Goal: Task Accomplishment & Management: Complete application form

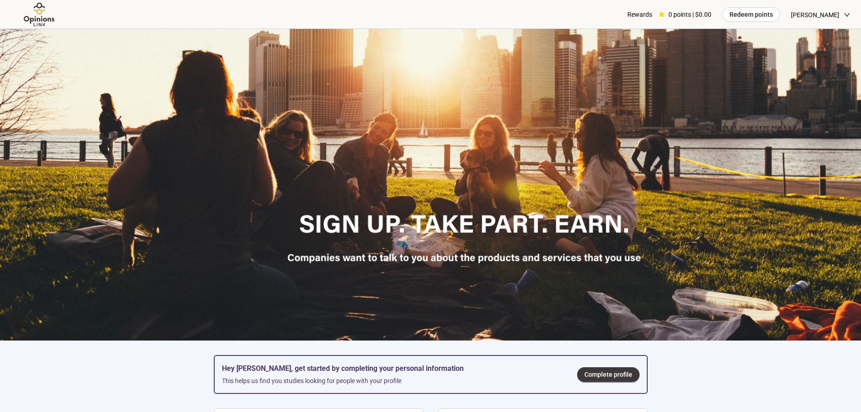
scroll to position [226, 0]
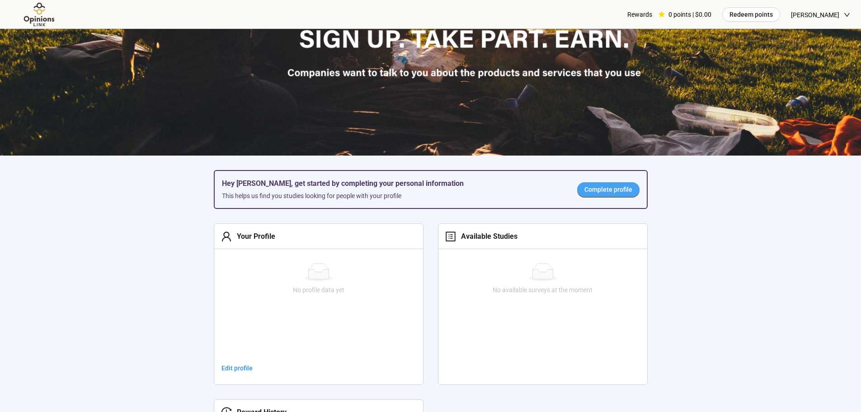
click at [620, 191] on span "Complete profile" at bounding box center [609, 190] width 48 height 10
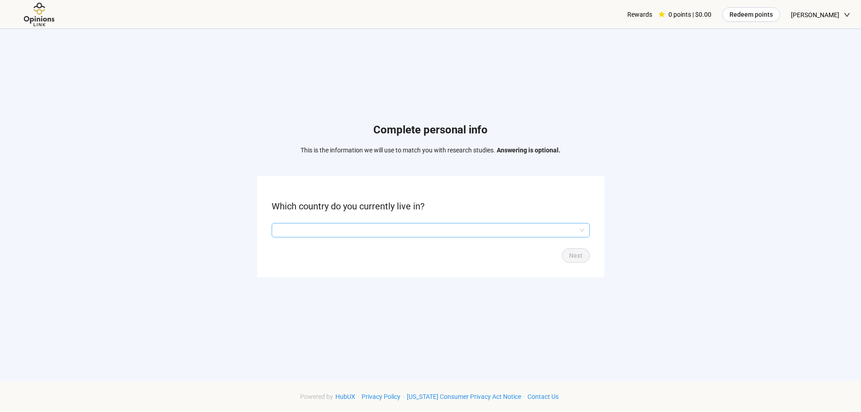
click at [314, 231] on input "search" at bounding box center [431, 230] width 308 height 14
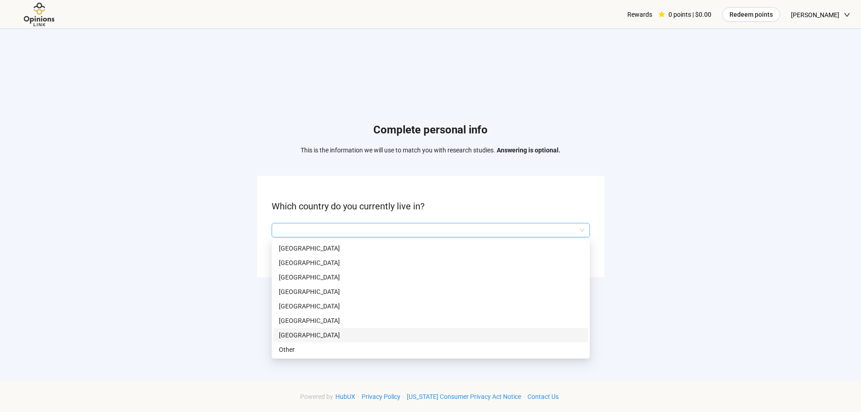
click at [307, 335] on p "[GEOGRAPHIC_DATA]" at bounding box center [431, 335] width 304 height 10
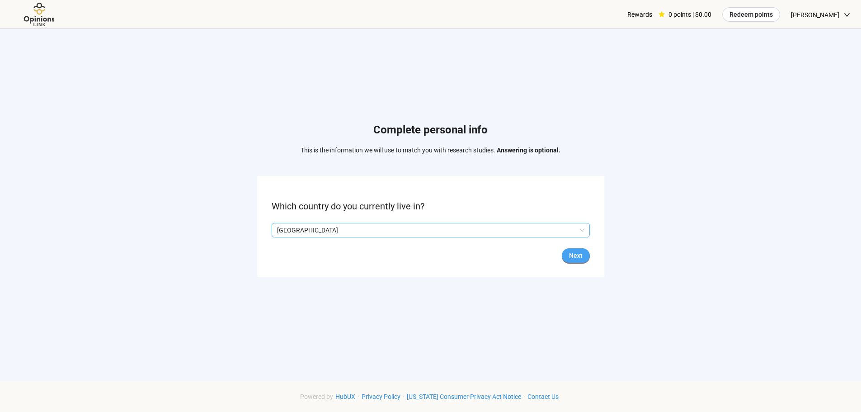
click at [581, 254] on span "Next" at bounding box center [576, 256] width 14 height 10
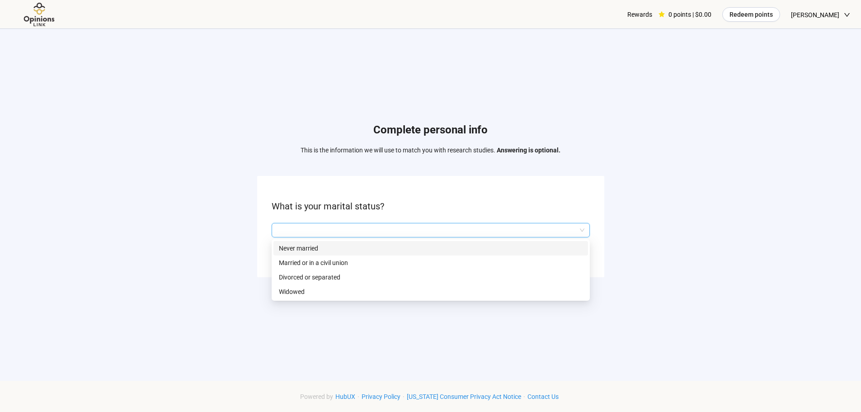
click at [290, 226] on input "search" at bounding box center [431, 230] width 308 height 14
click at [292, 263] on p "Married or in a civil union" at bounding box center [431, 263] width 304 height 10
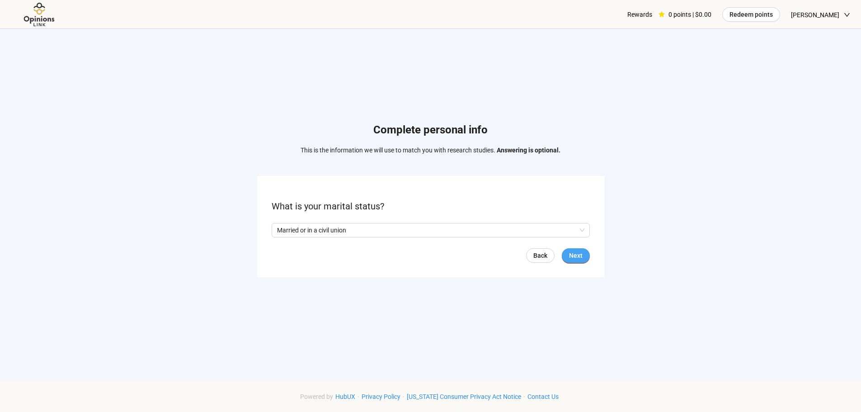
click at [578, 256] on span "Next" at bounding box center [576, 256] width 14 height 10
click at [312, 231] on input "search" at bounding box center [431, 230] width 308 height 14
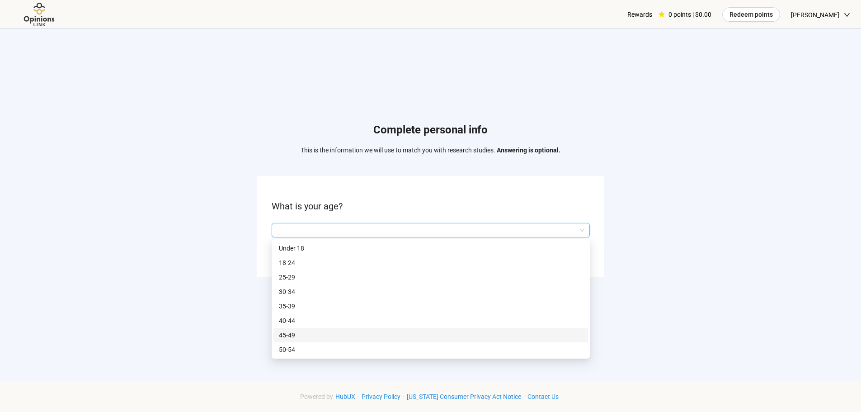
scroll to position [43, 0]
click at [289, 335] on p "60-64" at bounding box center [431, 335] width 304 height 10
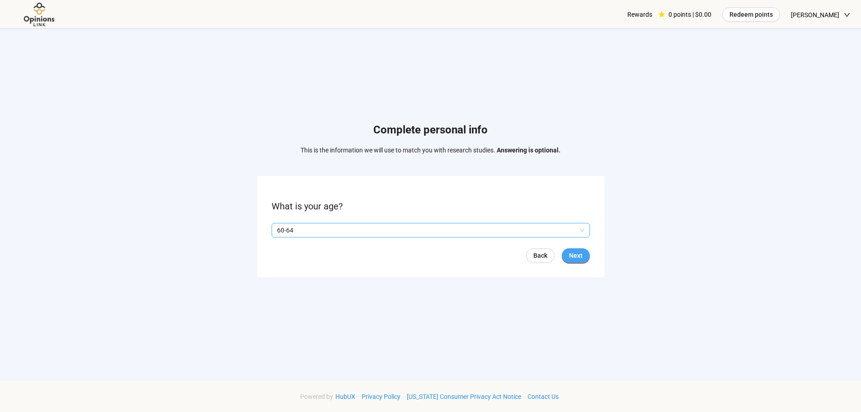
click at [583, 258] on button "Next" at bounding box center [576, 255] width 28 height 14
click at [572, 254] on span "Next" at bounding box center [576, 256] width 14 height 10
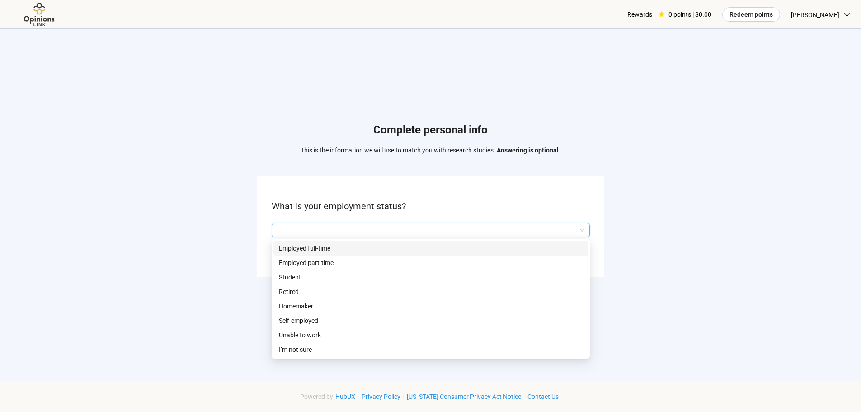
click at [304, 231] on input "search" at bounding box center [431, 230] width 308 height 14
click at [301, 246] on p "Employed full-time" at bounding box center [431, 248] width 304 height 10
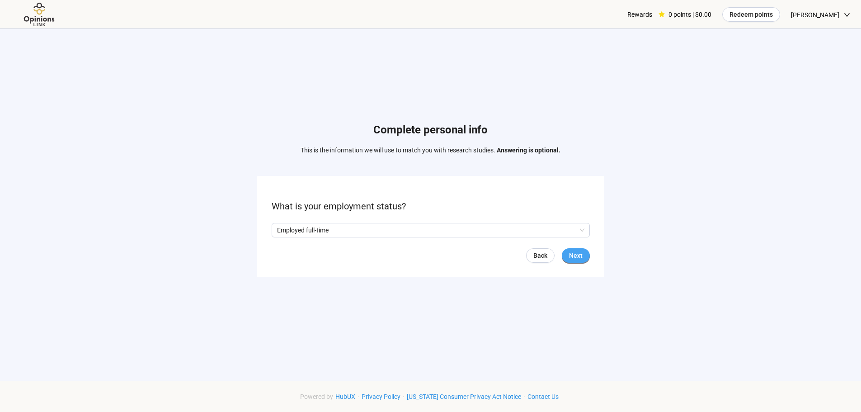
click at [579, 256] on span "Next" at bounding box center [576, 256] width 14 height 10
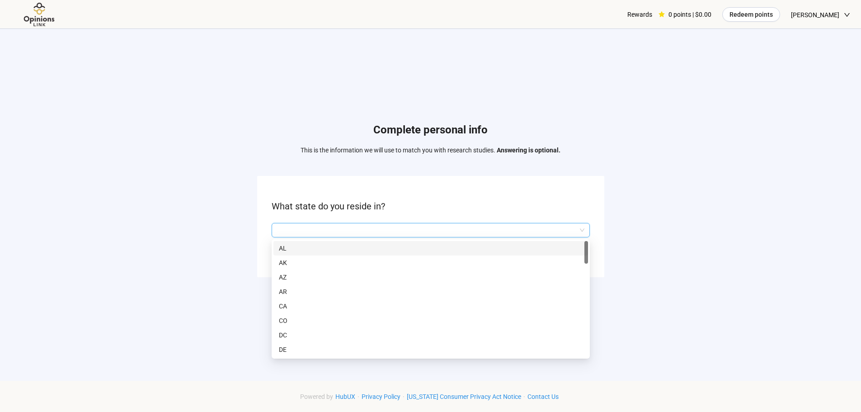
click at [289, 230] on input "search" at bounding box center [431, 230] width 308 height 14
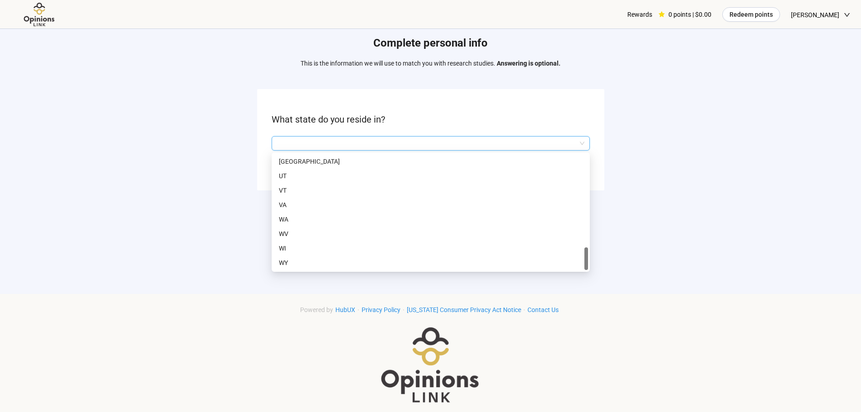
scroll to position [90, 0]
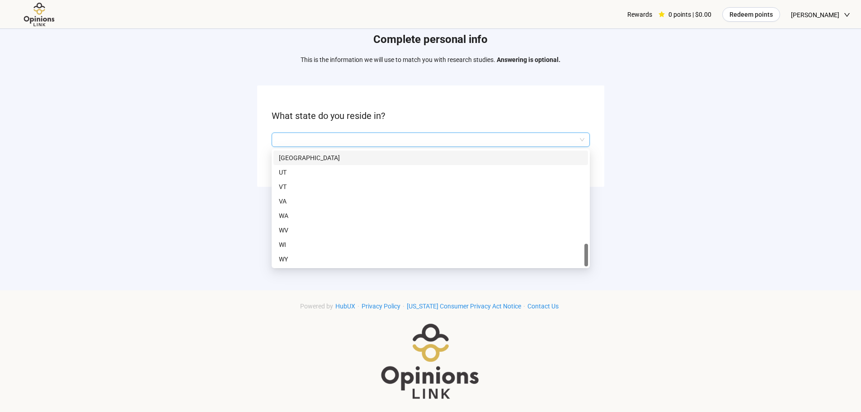
click at [283, 157] on p "[GEOGRAPHIC_DATA]" at bounding box center [431, 158] width 304 height 10
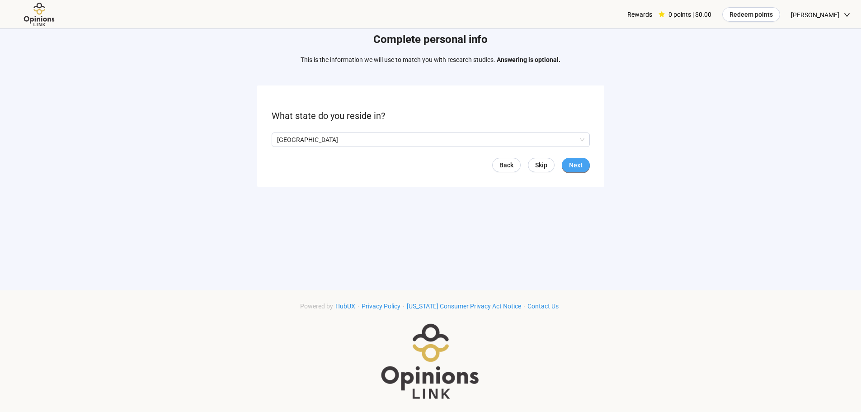
click at [575, 161] on span "Next" at bounding box center [576, 165] width 14 height 10
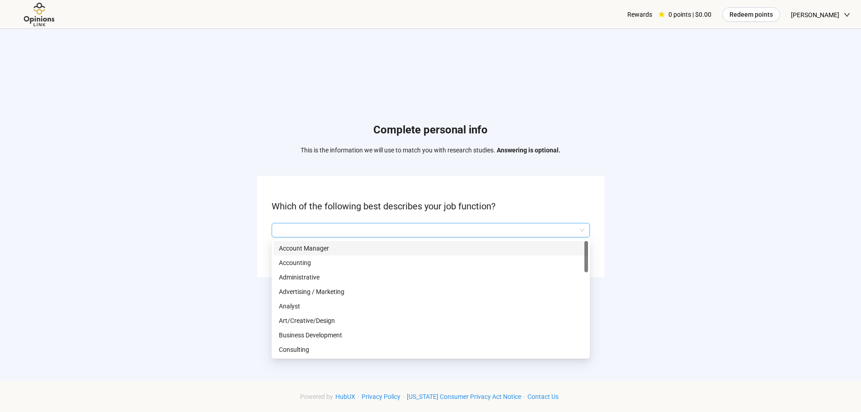
click at [289, 226] on input "search" at bounding box center [431, 230] width 308 height 14
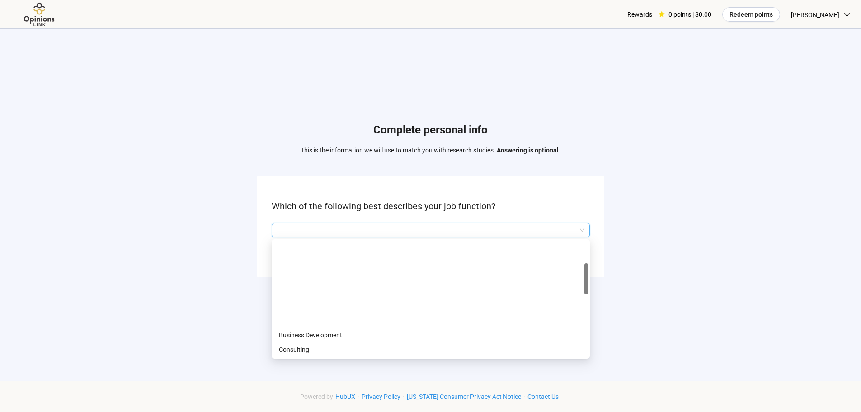
scroll to position [90, 0]
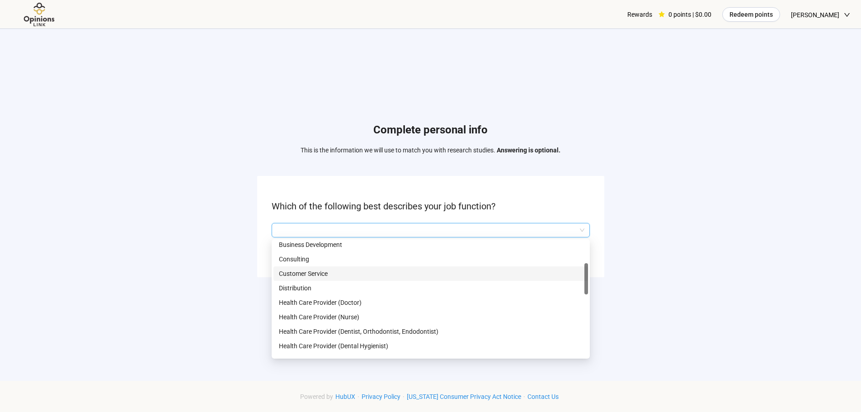
click at [298, 271] on p "Customer Service" at bounding box center [431, 274] width 304 height 10
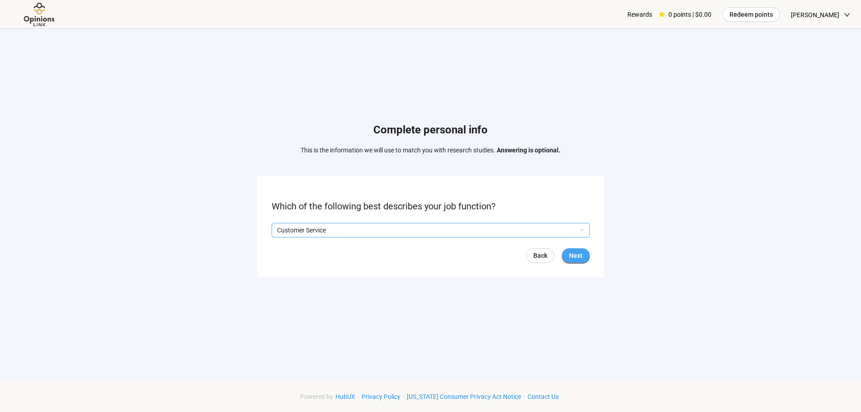
click at [572, 256] on span "Next" at bounding box center [576, 256] width 14 height 10
click at [568, 230] on input "search" at bounding box center [431, 230] width 308 height 14
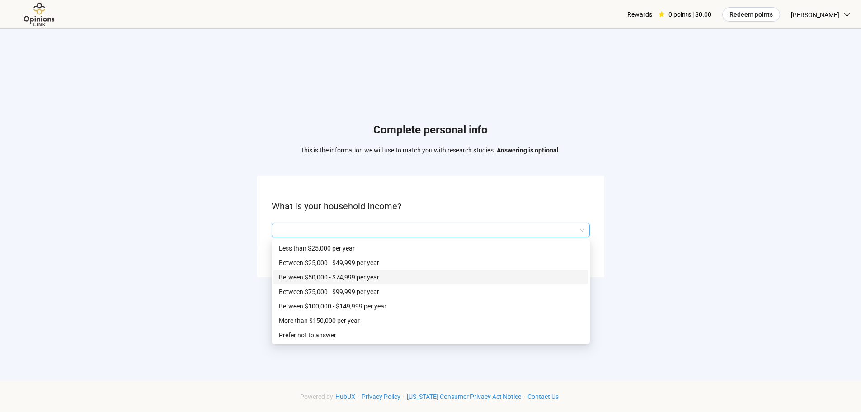
click at [313, 277] on p "Between $50,000 - $74,999 per year" at bounding box center [431, 277] width 304 height 10
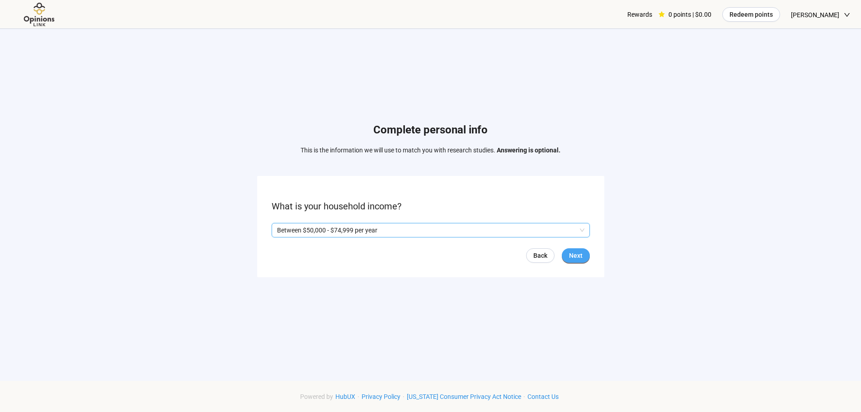
click at [574, 256] on span "Next" at bounding box center [576, 256] width 14 height 10
click at [580, 256] on span "Next" at bounding box center [576, 256] width 14 height 10
click at [363, 230] on input "search" at bounding box center [431, 230] width 308 height 14
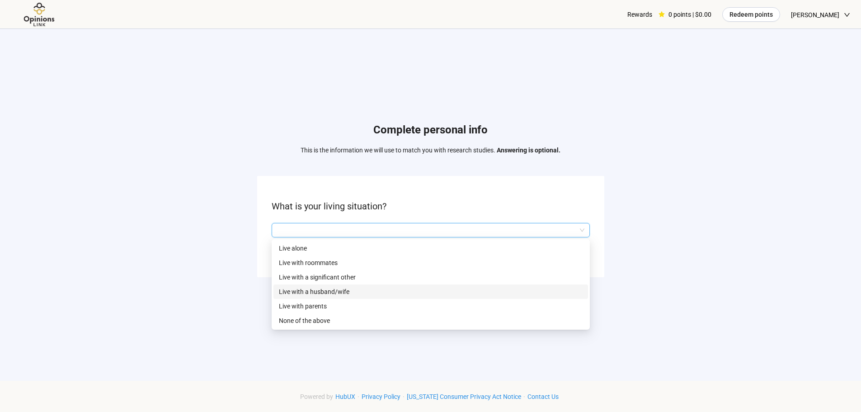
click at [282, 290] on p "Live with a husband/wife" at bounding box center [431, 292] width 304 height 10
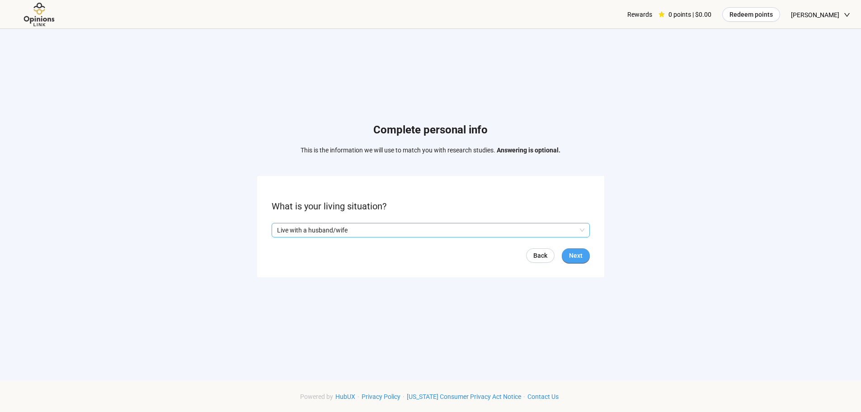
click at [587, 258] on button "Next" at bounding box center [576, 255] width 28 height 14
click at [343, 229] on input "search" at bounding box center [431, 230] width 308 height 14
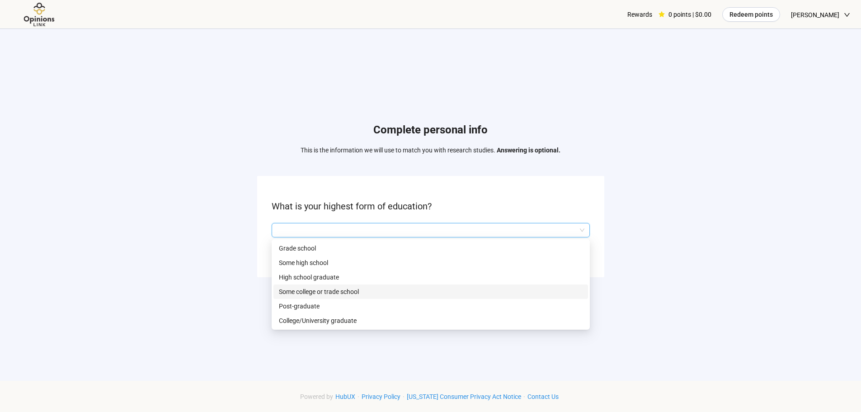
click at [312, 292] on p "Some college or trade school" at bounding box center [431, 292] width 304 height 10
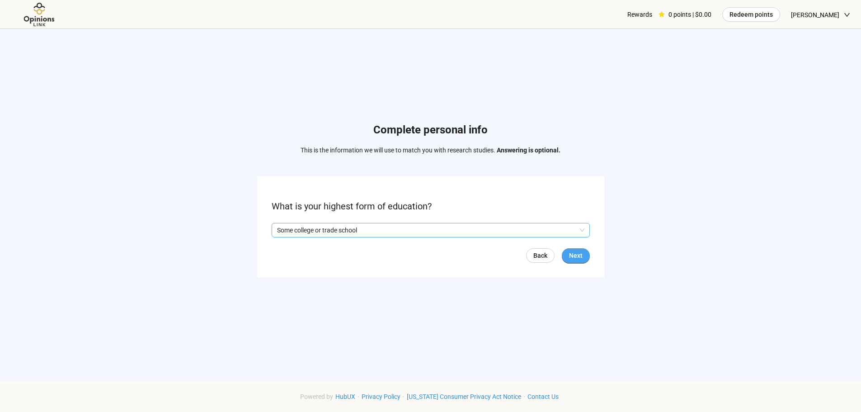
click at [576, 254] on span "Next" at bounding box center [576, 256] width 14 height 10
click at [332, 228] on input "search" at bounding box center [431, 230] width 308 height 14
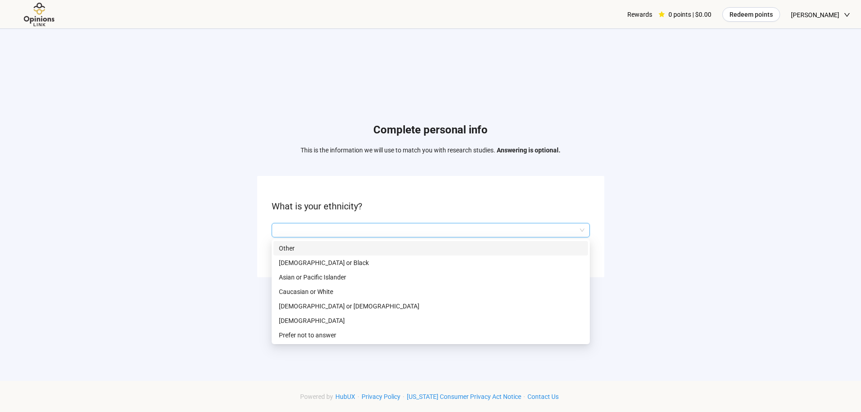
click at [291, 248] on p "Other" at bounding box center [431, 248] width 304 height 10
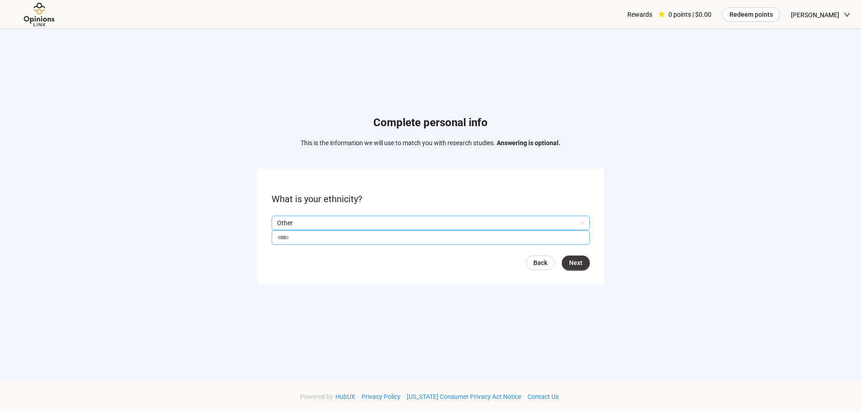
click at [330, 235] on input "text" at bounding box center [431, 237] width 318 height 14
type input "*******"
click at [577, 262] on span "Next" at bounding box center [576, 263] width 14 height 10
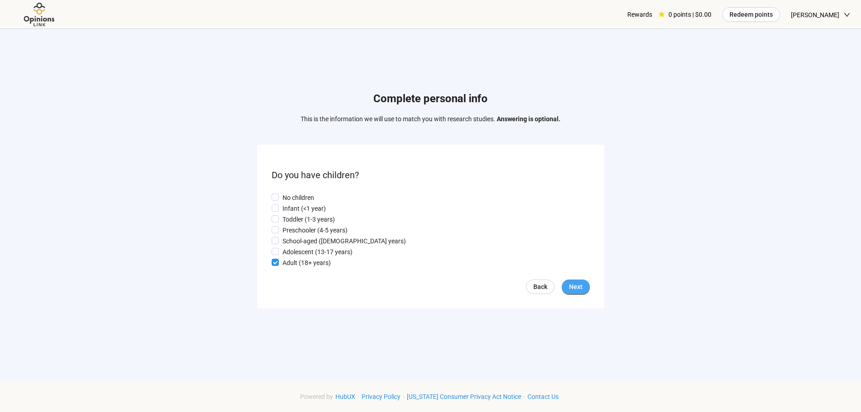
click at [584, 290] on button "Next" at bounding box center [576, 286] width 28 height 14
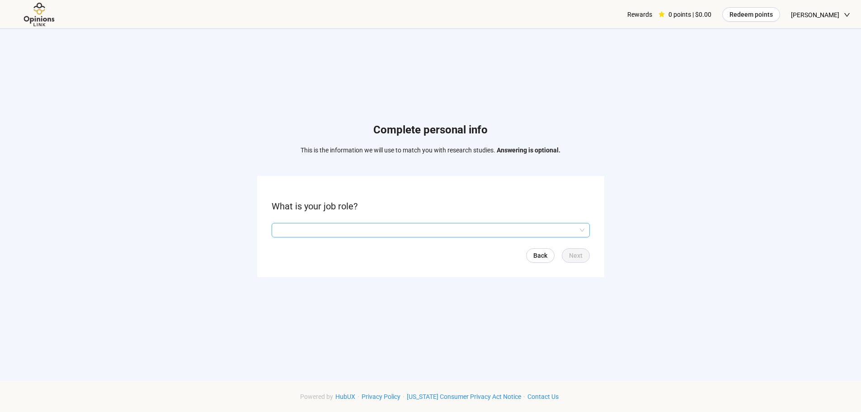
click at [291, 232] on input "search" at bounding box center [431, 230] width 308 height 14
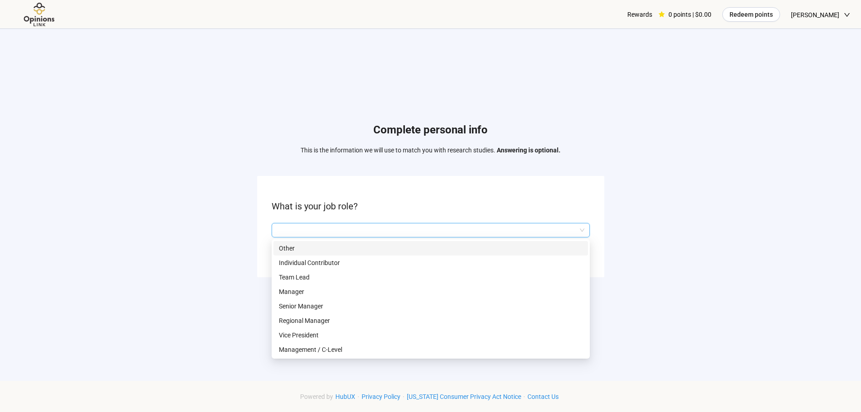
click at [289, 247] on p "Other" at bounding box center [431, 248] width 304 height 10
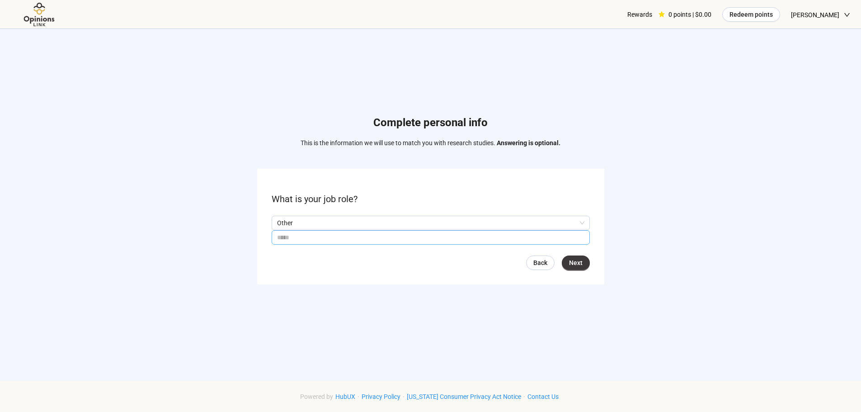
click at [343, 239] on input "text" at bounding box center [431, 237] width 318 height 14
type input "**********"
click at [582, 267] on span "Next" at bounding box center [576, 263] width 14 height 10
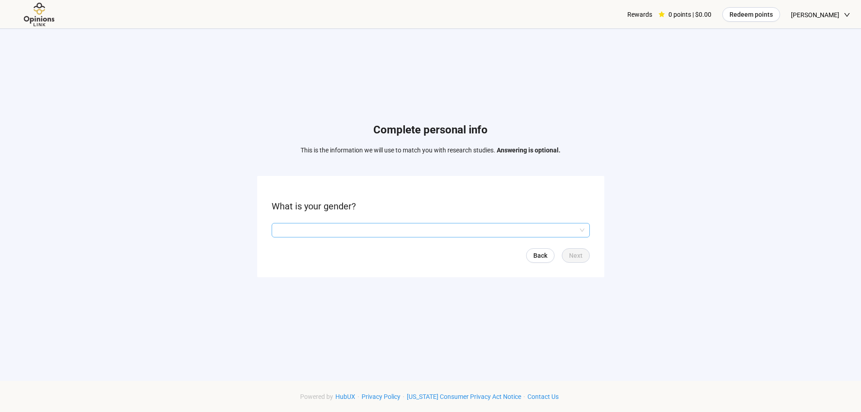
click at [355, 231] on input "search" at bounding box center [431, 230] width 308 height 14
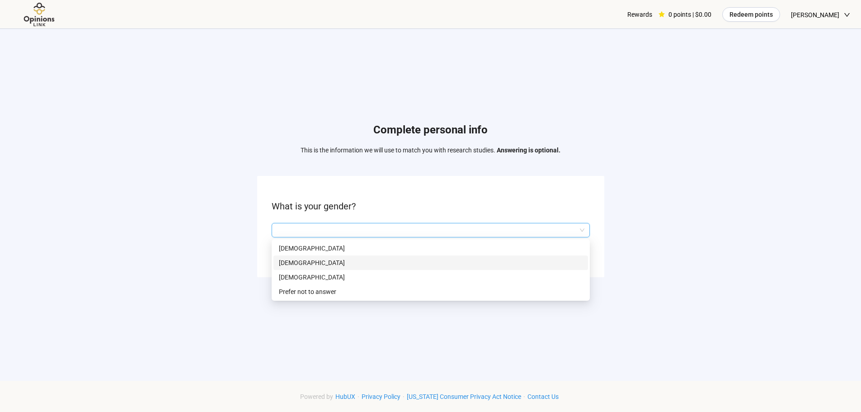
click at [312, 261] on p "[DEMOGRAPHIC_DATA]" at bounding box center [431, 263] width 304 height 10
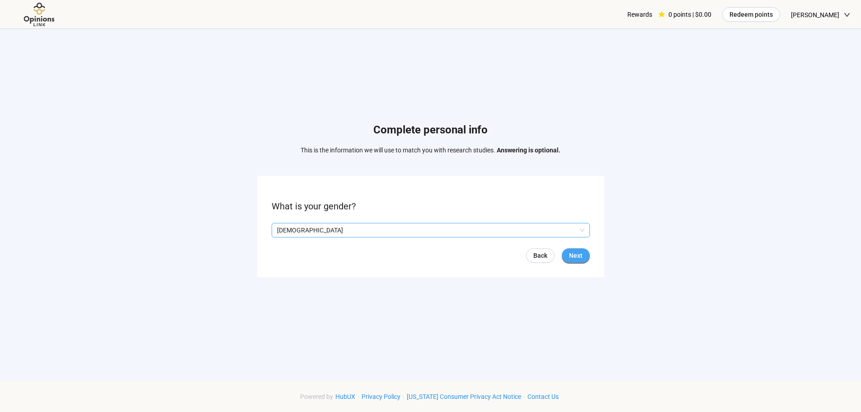
click at [578, 255] on span "Next" at bounding box center [576, 256] width 14 height 10
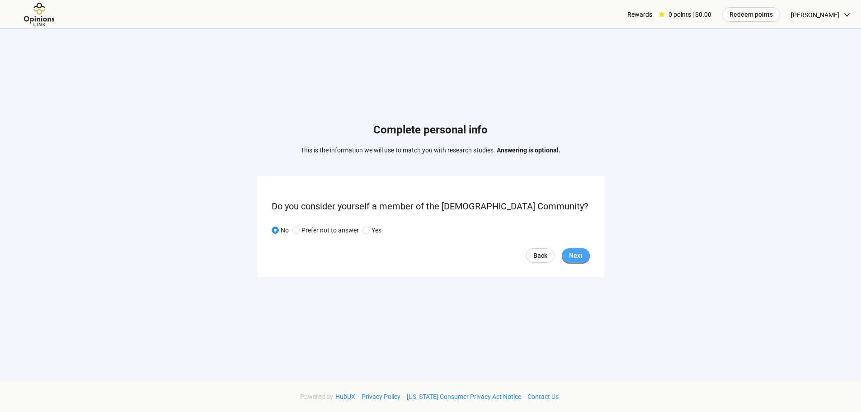
click at [577, 255] on span "Next" at bounding box center [576, 256] width 14 height 10
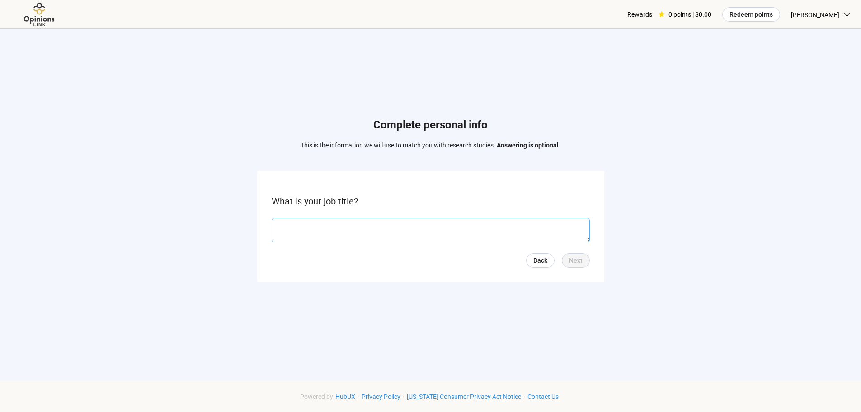
click at [317, 230] on textarea at bounding box center [431, 230] width 318 height 24
type textarea "**********"
click at [582, 257] on span "Next" at bounding box center [576, 261] width 14 height 10
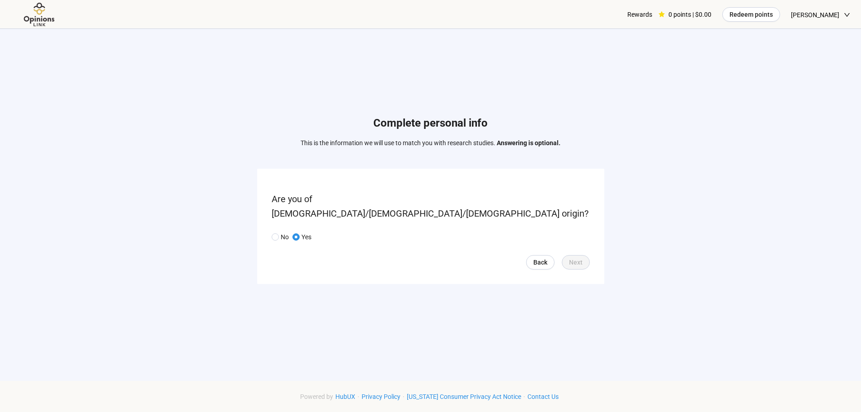
click at [555, 216] on form "Are you of [DEMOGRAPHIC_DATA]/[DEMOGRAPHIC_DATA]/[DEMOGRAPHIC_DATA] origin? No …" at bounding box center [430, 226] width 347 height 115
click at [446, 255] on div "Back Next" at bounding box center [431, 262] width 318 height 14
click at [668, 218] on div "Complete personal info This is the information we will use to match you with re…" at bounding box center [430, 202] width 861 height 346
click at [294, 233] on span at bounding box center [296, 236] width 7 height 7
click at [585, 255] on button "Next" at bounding box center [576, 262] width 28 height 14
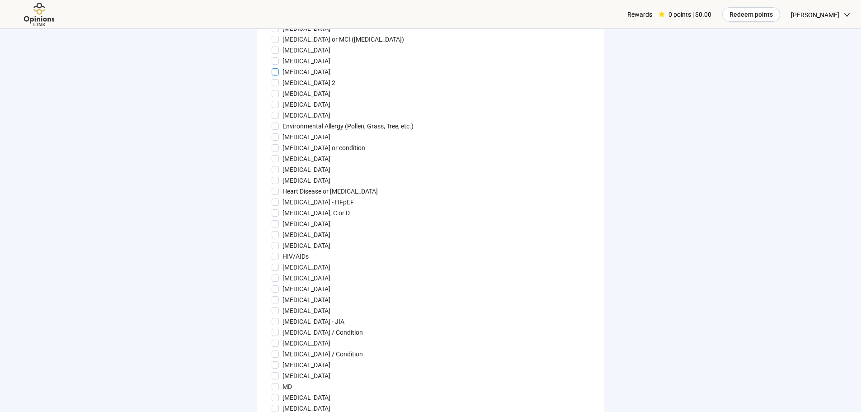
scroll to position [407, 0]
click at [276, 247] on div "[MEDICAL_DATA] Adult [MEDICAL_DATA] (AGHD) [MEDICAL_DATA] Alopecia [MEDICAL_DAT…" at bounding box center [431, 260] width 318 height 998
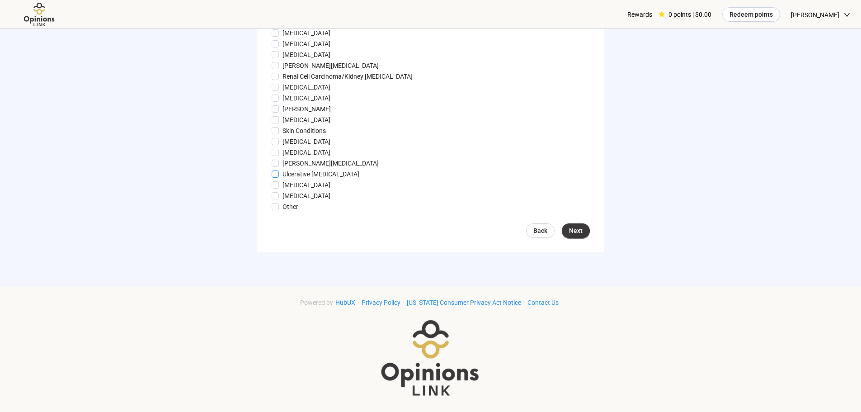
scroll to position [995, 0]
click at [574, 230] on span "Next" at bounding box center [576, 231] width 14 height 10
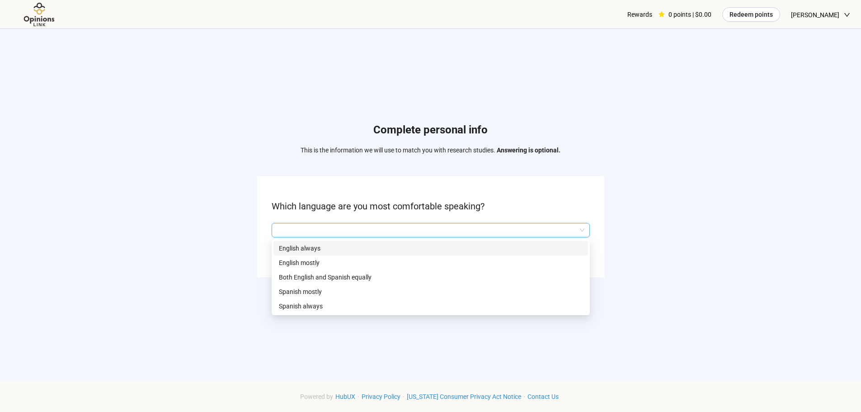
click at [321, 230] on input "search" at bounding box center [431, 230] width 308 height 14
click at [327, 279] on p "Both English and Spanish equally" at bounding box center [431, 277] width 304 height 10
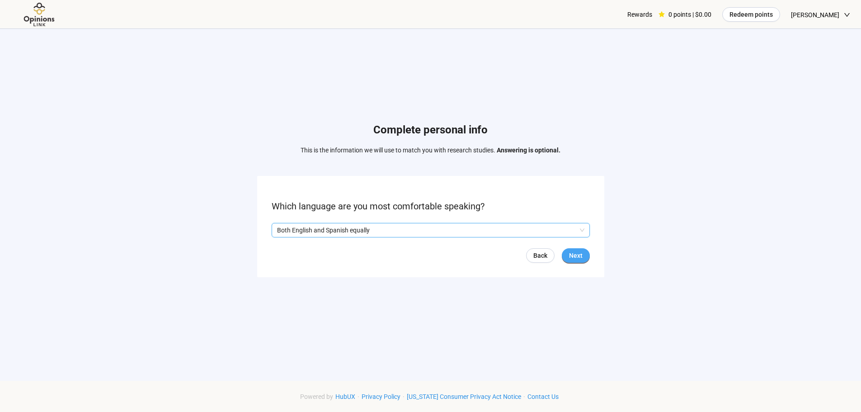
click at [577, 255] on span "Next" at bounding box center [576, 256] width 14 height 10
click at [574, 252] on span "Next" at bounding box center [576, 256] width 14 height 10
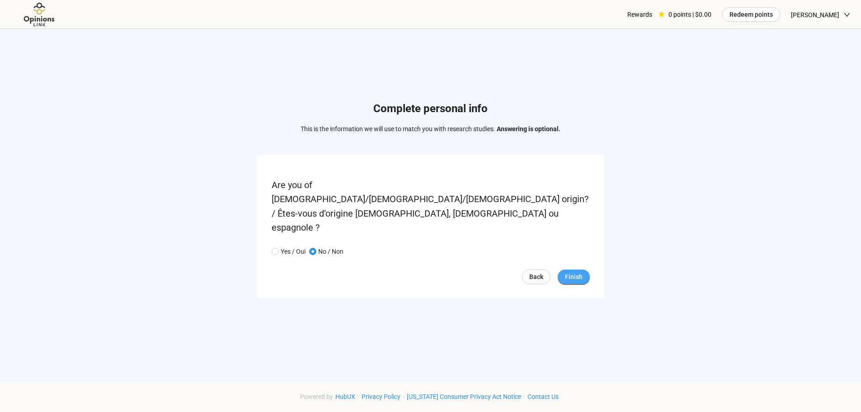
click at [576, 272] on span "Finish" at bounding box center [574, 277] width 18 height 10
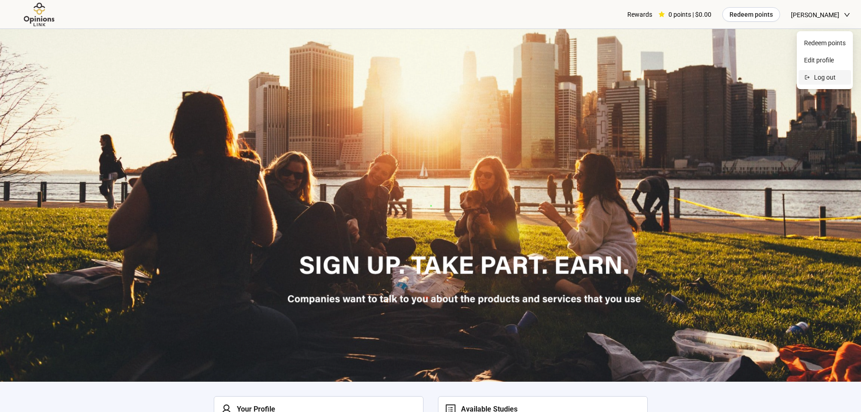
click at [824, 78] on span "Log out" at bounding box center [830, 77] width 32 height 10
